Goal: Complete application form: Complete application form

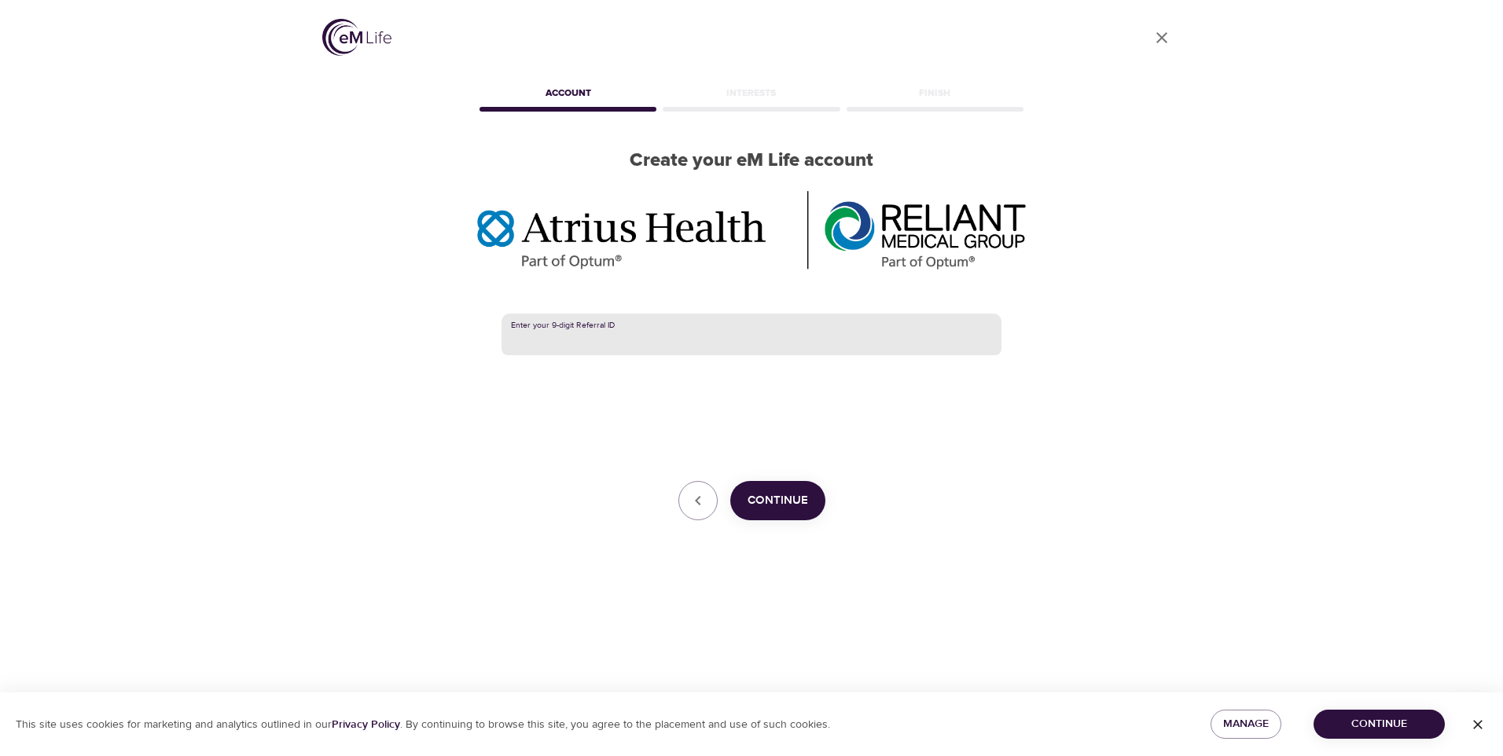
click at [659, 314] on input "text" at bounding box center [751, 335] width 500 height 42
click at [705, 314] on input "text" at bounding box center [751, 335] width 500 height 42
paste input "385312528"
type input "385312528"
click at [776, 490] on span "Continue" at bounding box center [777, 500] width 61 height 20
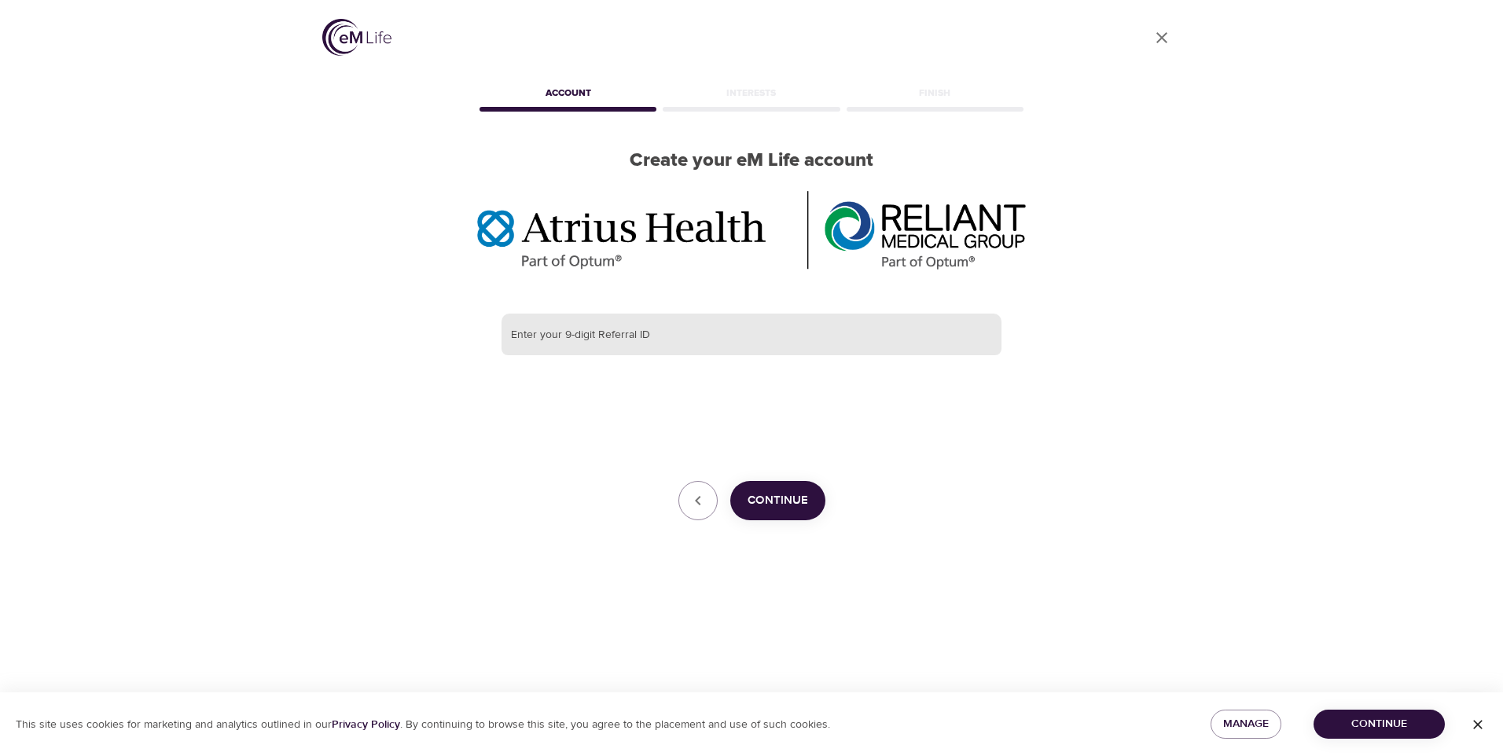
click at [600, 314] on input "text" at bounding box center [751, 335] width 500 height 42
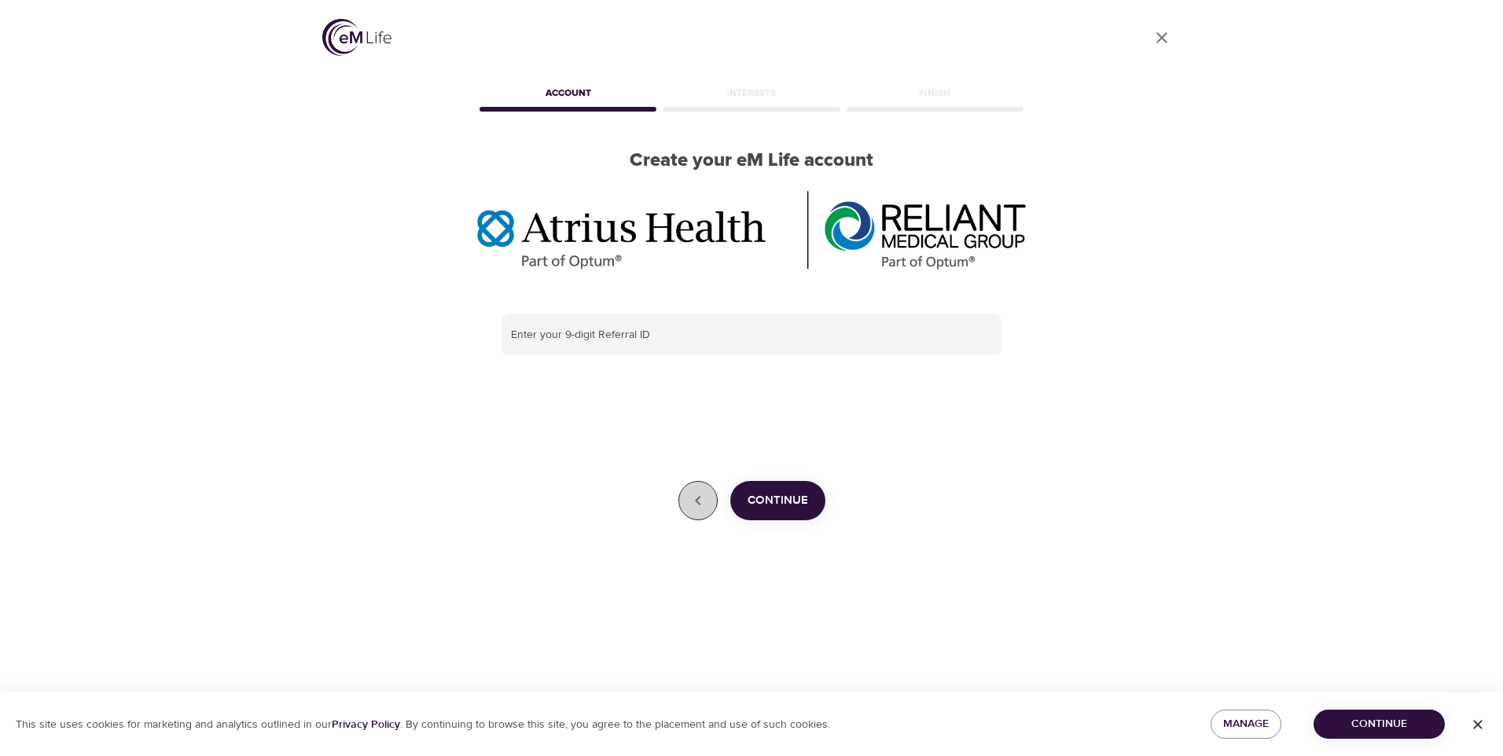
click at [689, 491] on icon "button" at bounding box center [697, 500] width 19 height 19
click at [701, 491] on icon "button" at bounding box center [697, 500] width 19 height 19
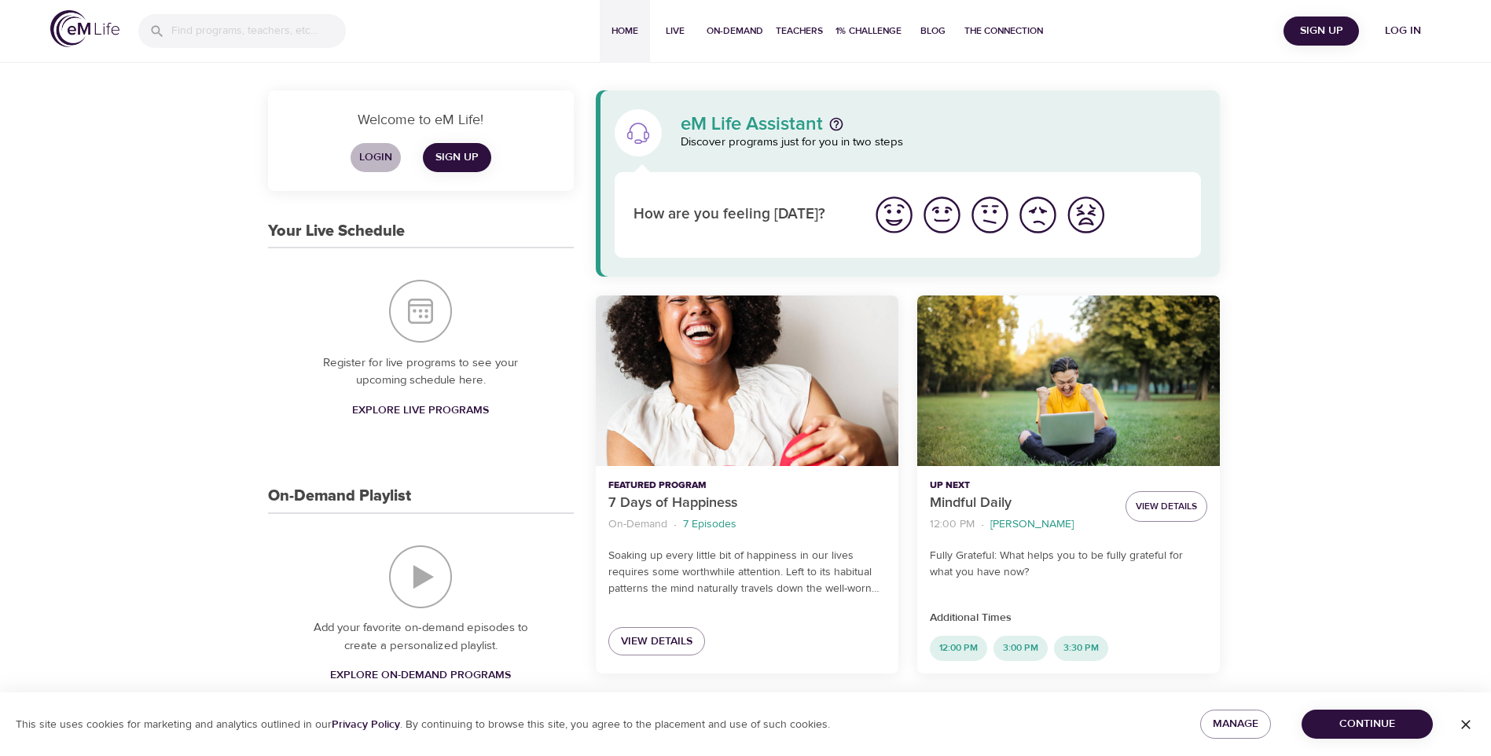
click at [382, 156] on span "Login" at bounding box center [376, 158] width 38 height 20
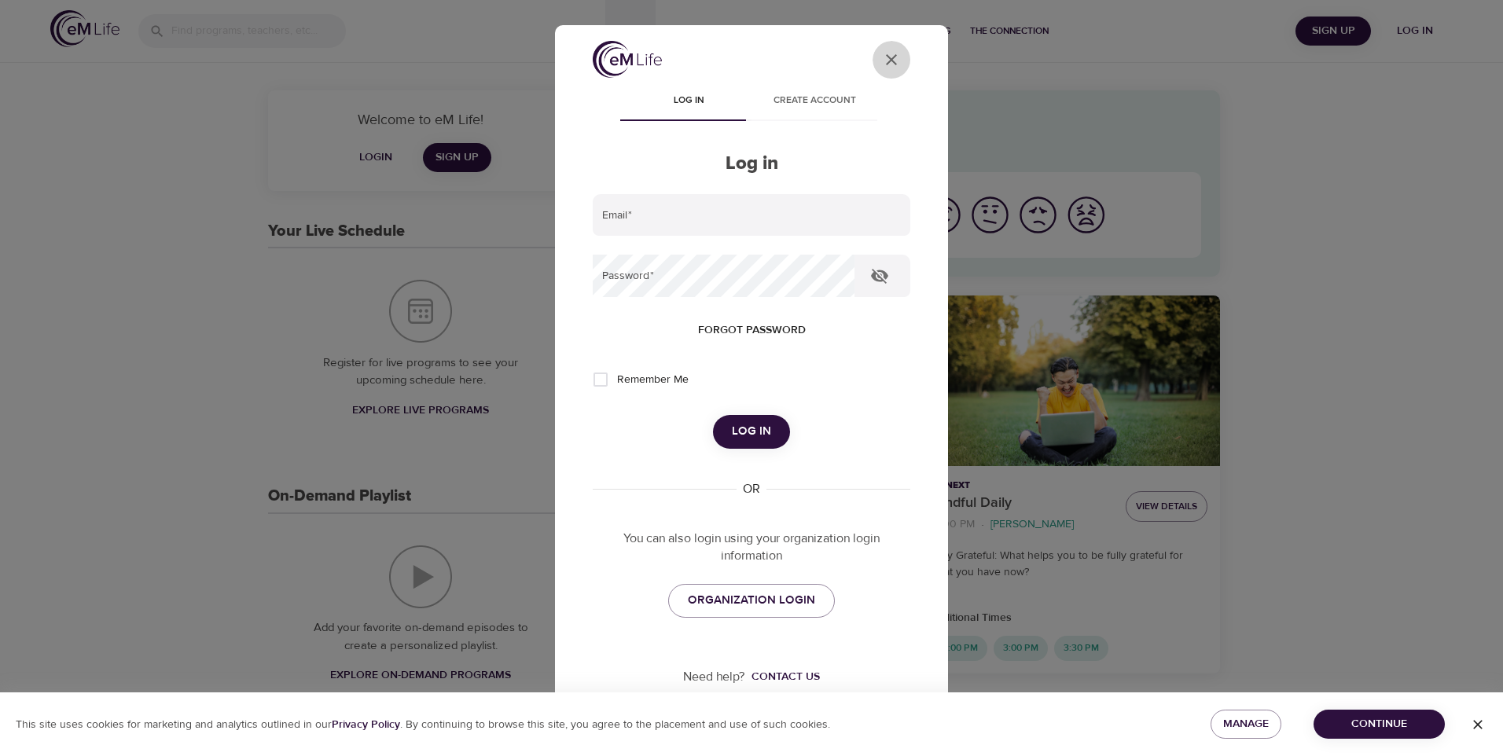
click at [886, 61] on icon "close" at bounding box center [891, 59] width 11 height 11
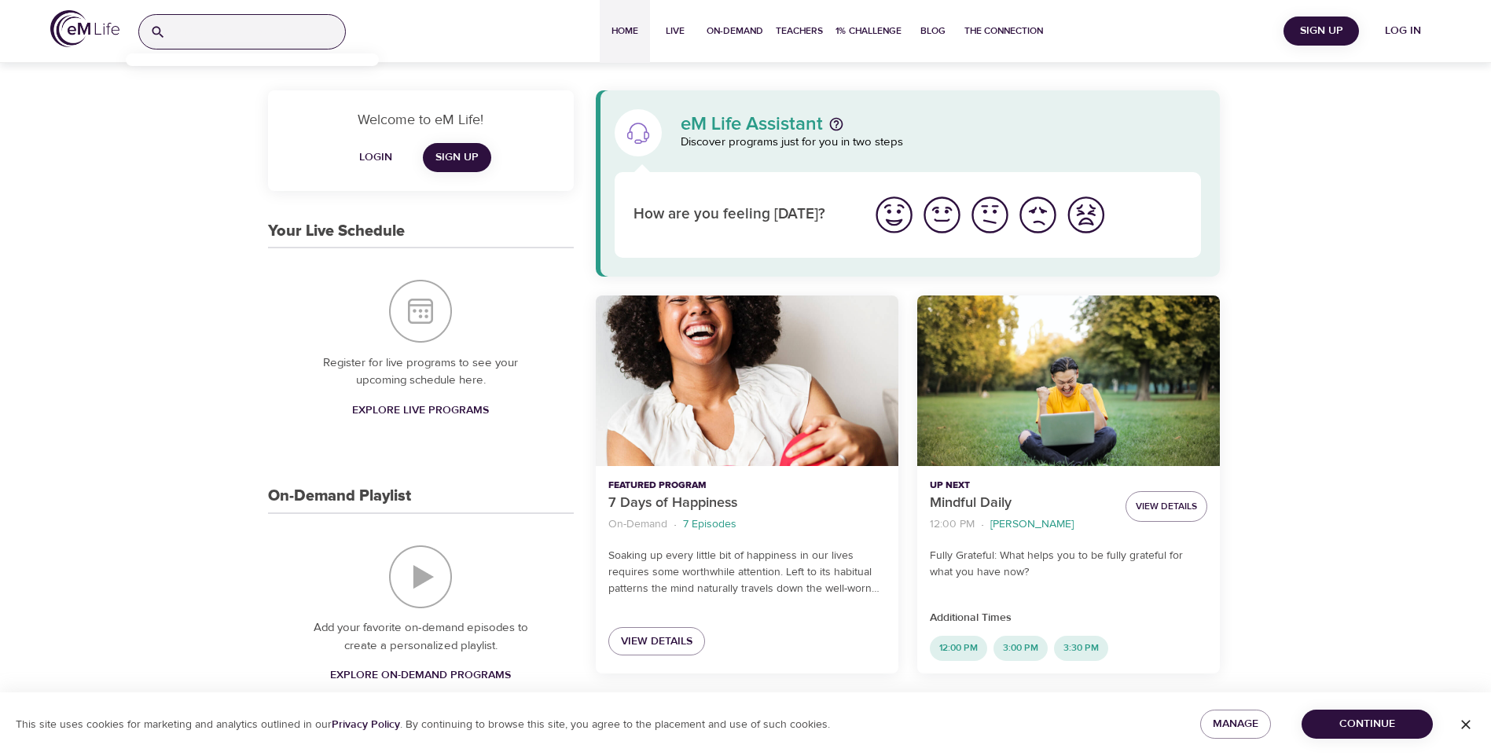
click at [172, 32] on input "search" at bounding box center [258, 32] width 173 height 34
click at [1464, 723] on icon "button" at bounding box center [1465, 724] width 9 height 9
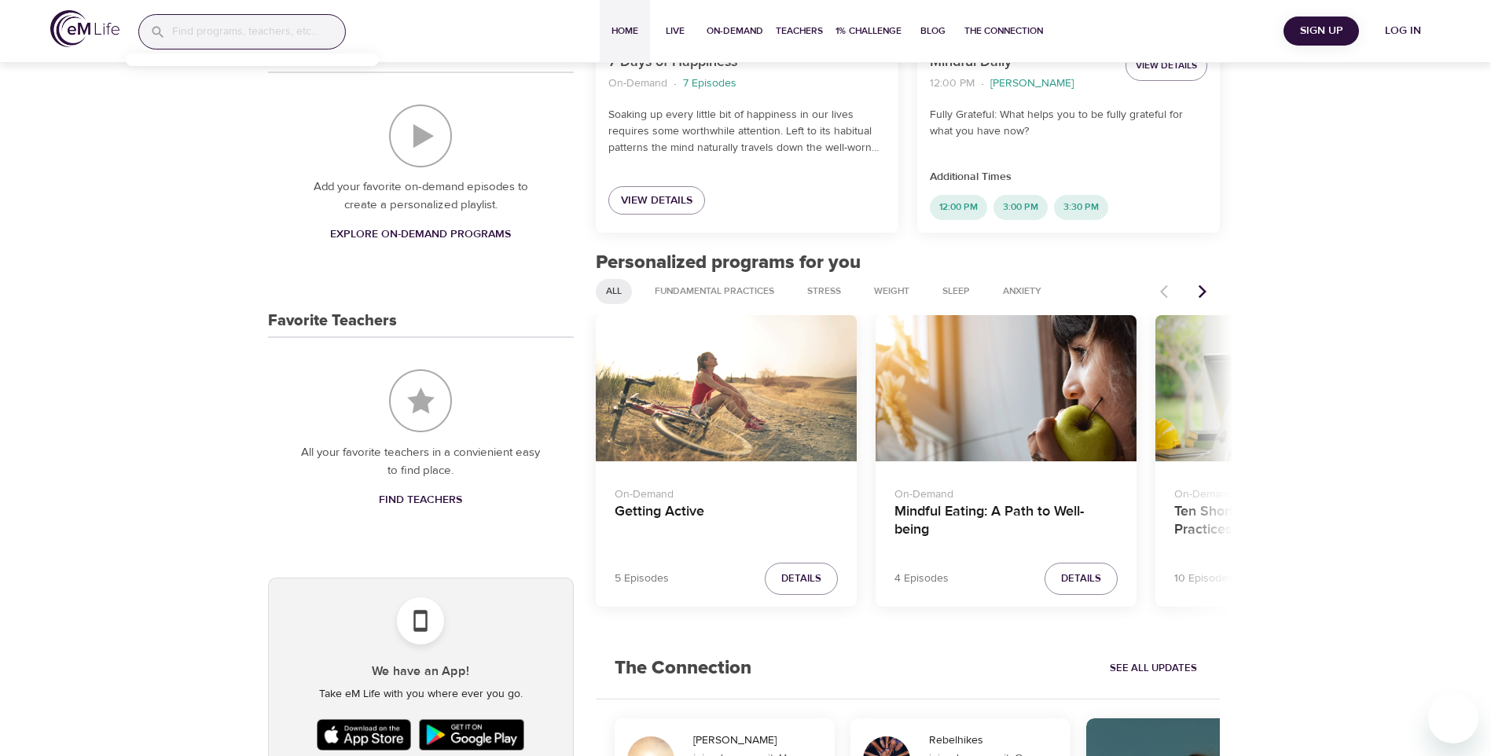
scroll to position [472, 0]
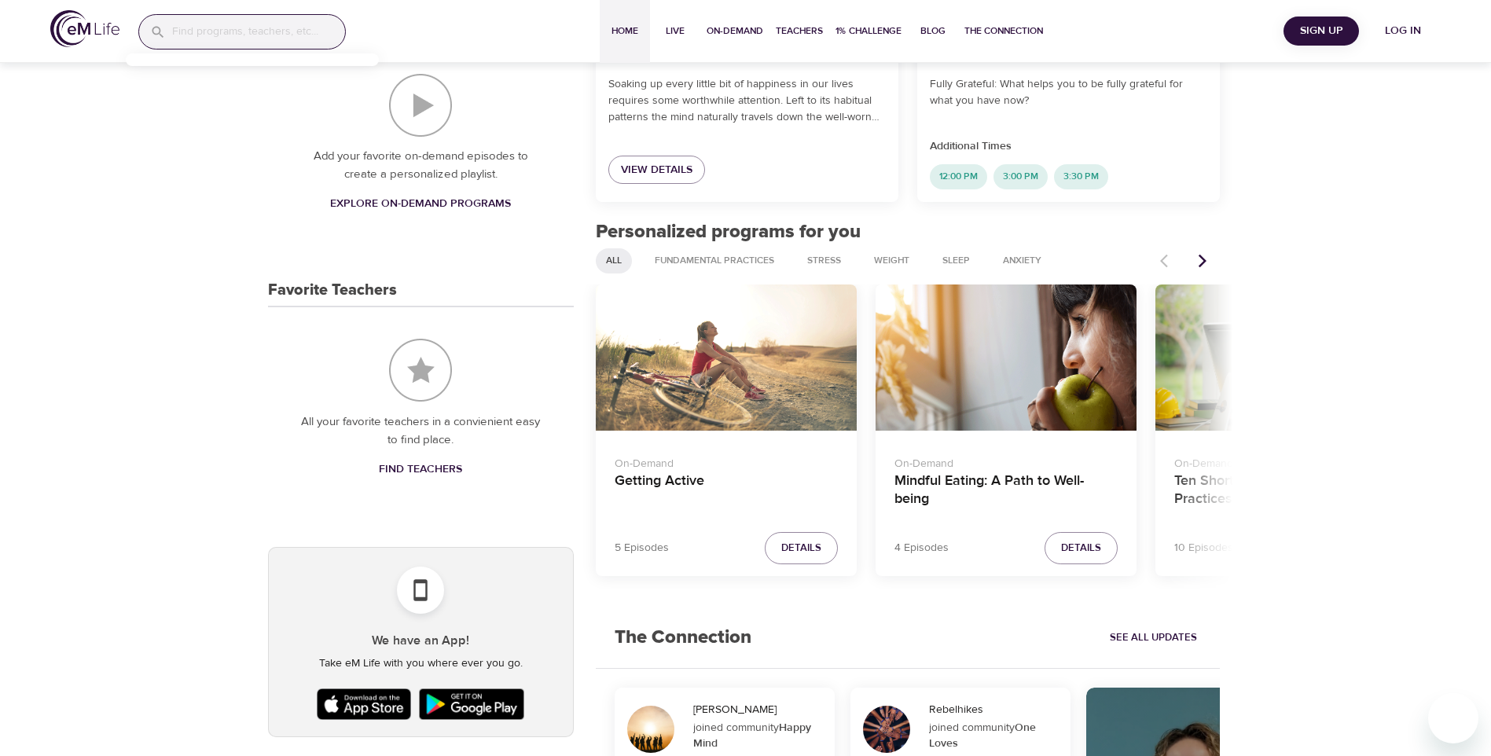
click at [1204, 261] on icon "Next items" at bounding box center [1203, 260] width 8 height 13
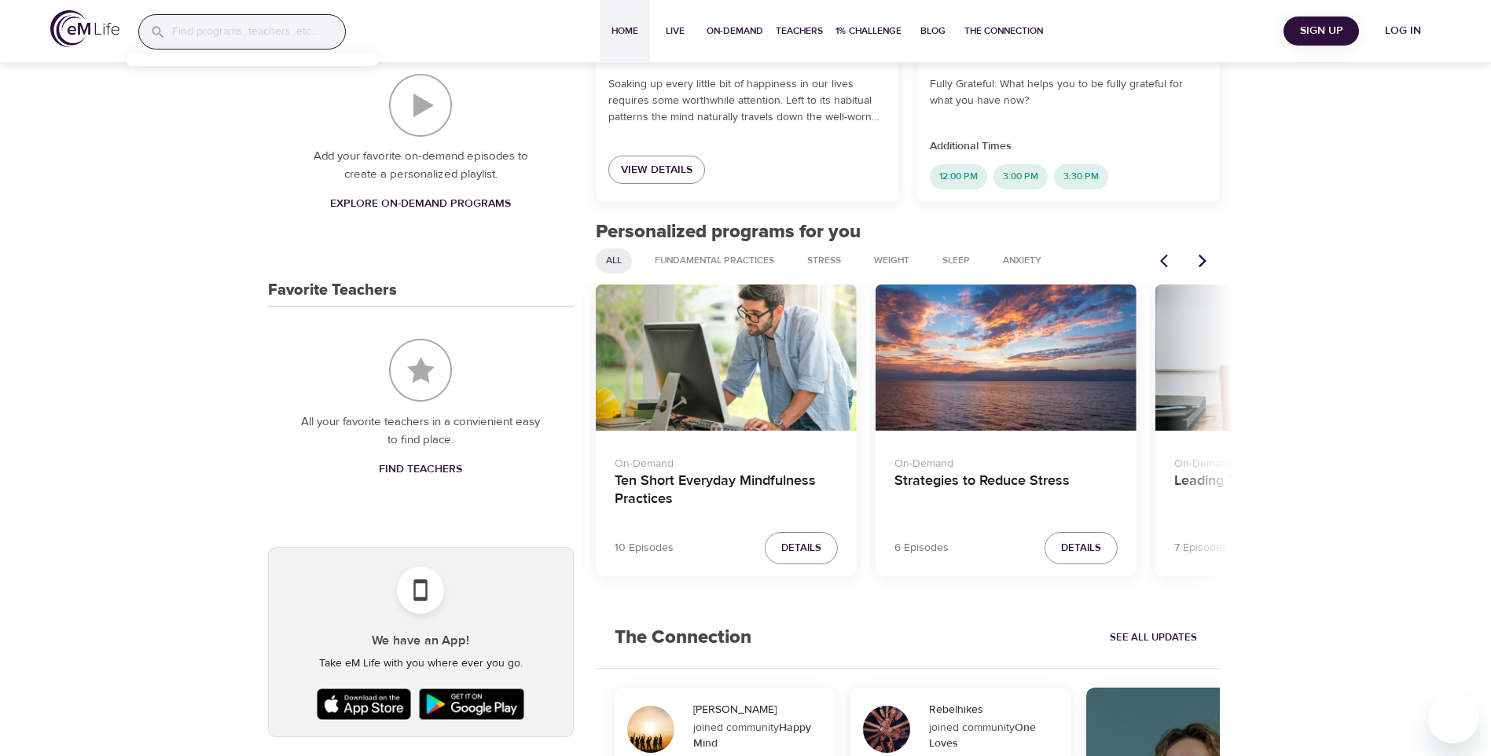
click at [1204, 261] on icon "Next items" at bounding box center [1203, 260] width 8 height 13
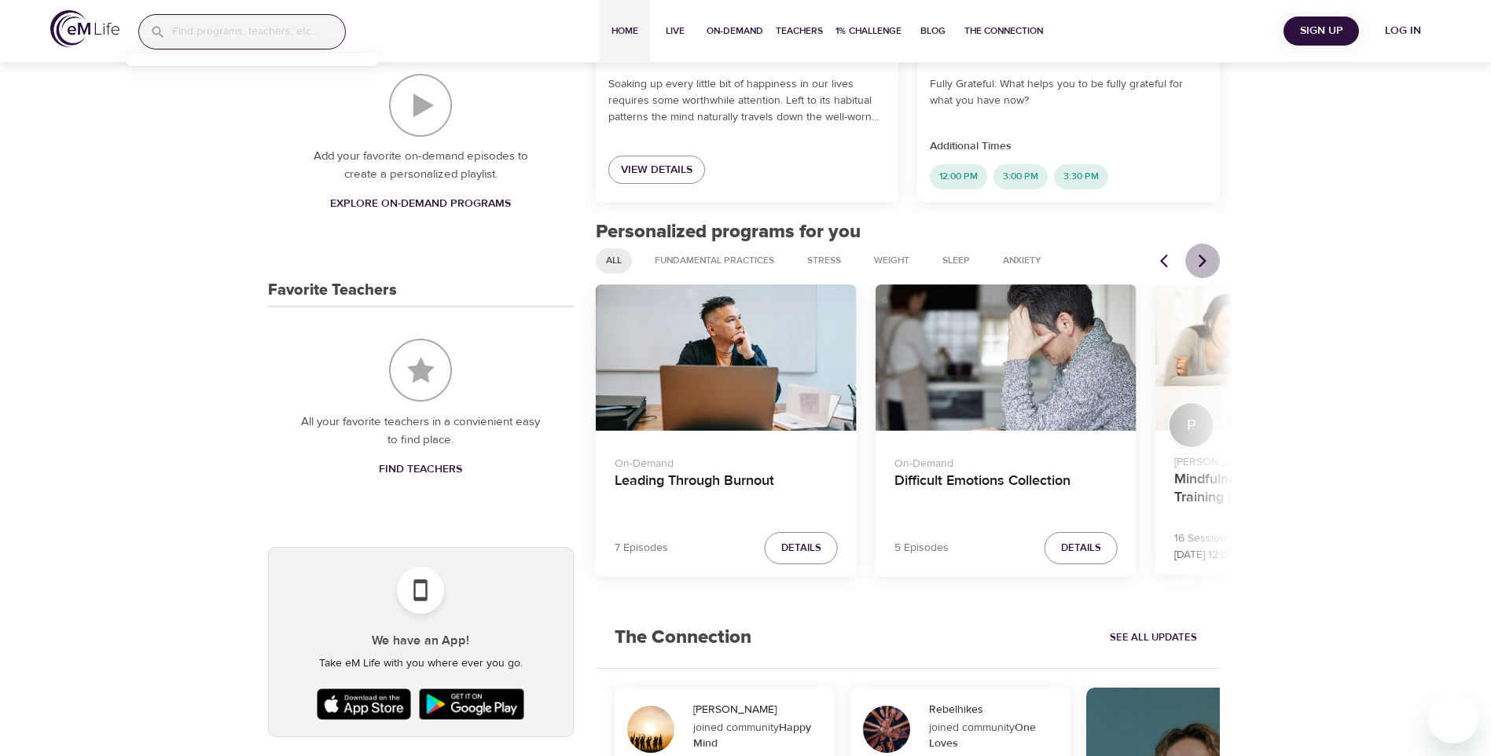
click at [1204, 261] on icon "Next items" at bounding box center [1203, 260] width 8 height 13
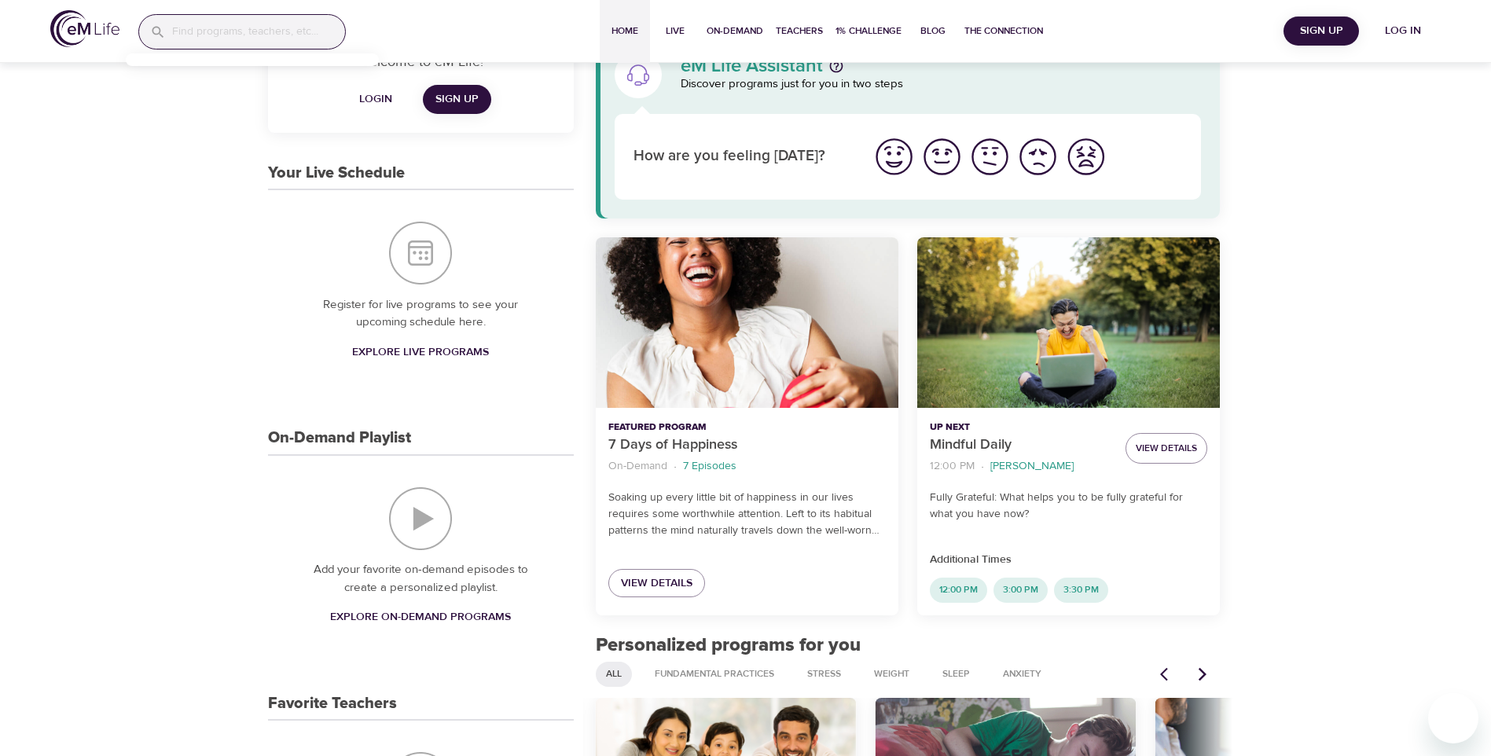
scroll to position [0, 0]
